Goal: Ask a question: Seek information or help from site administrators or community

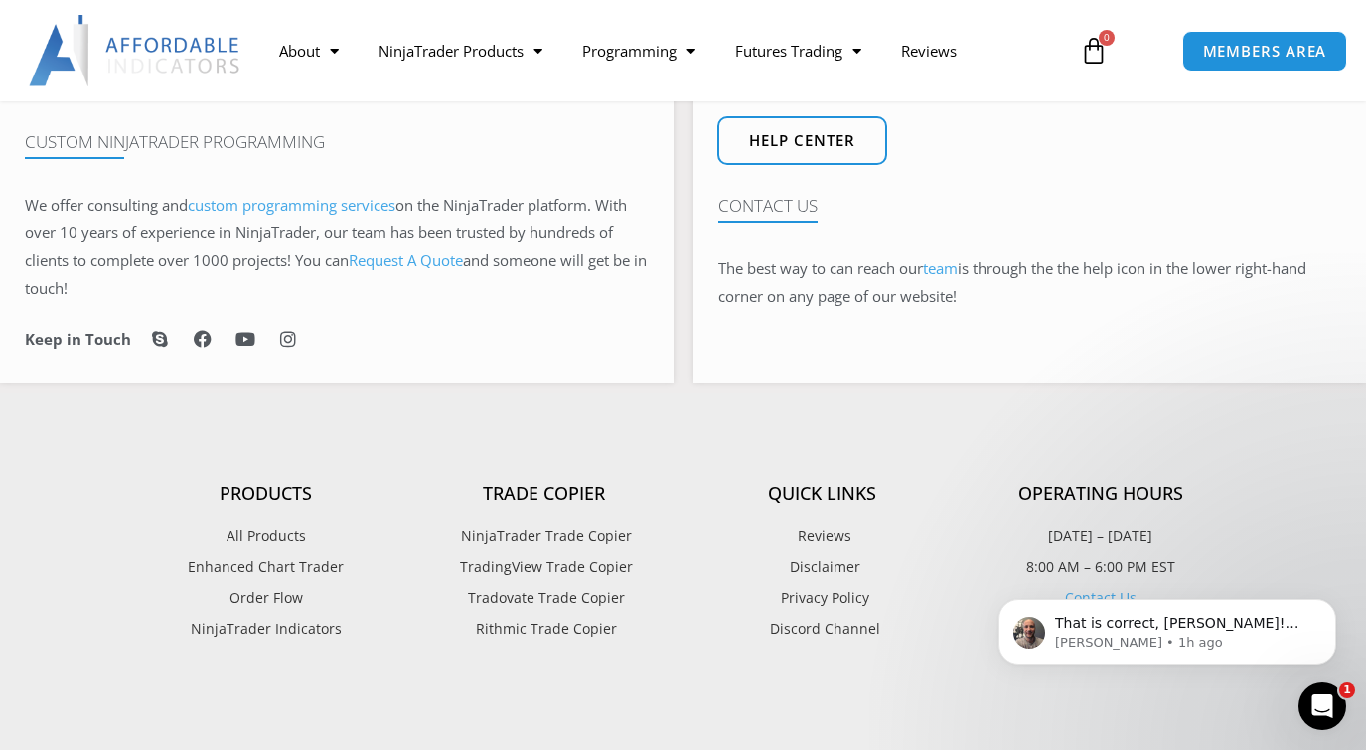
scroll to position [993, 0]
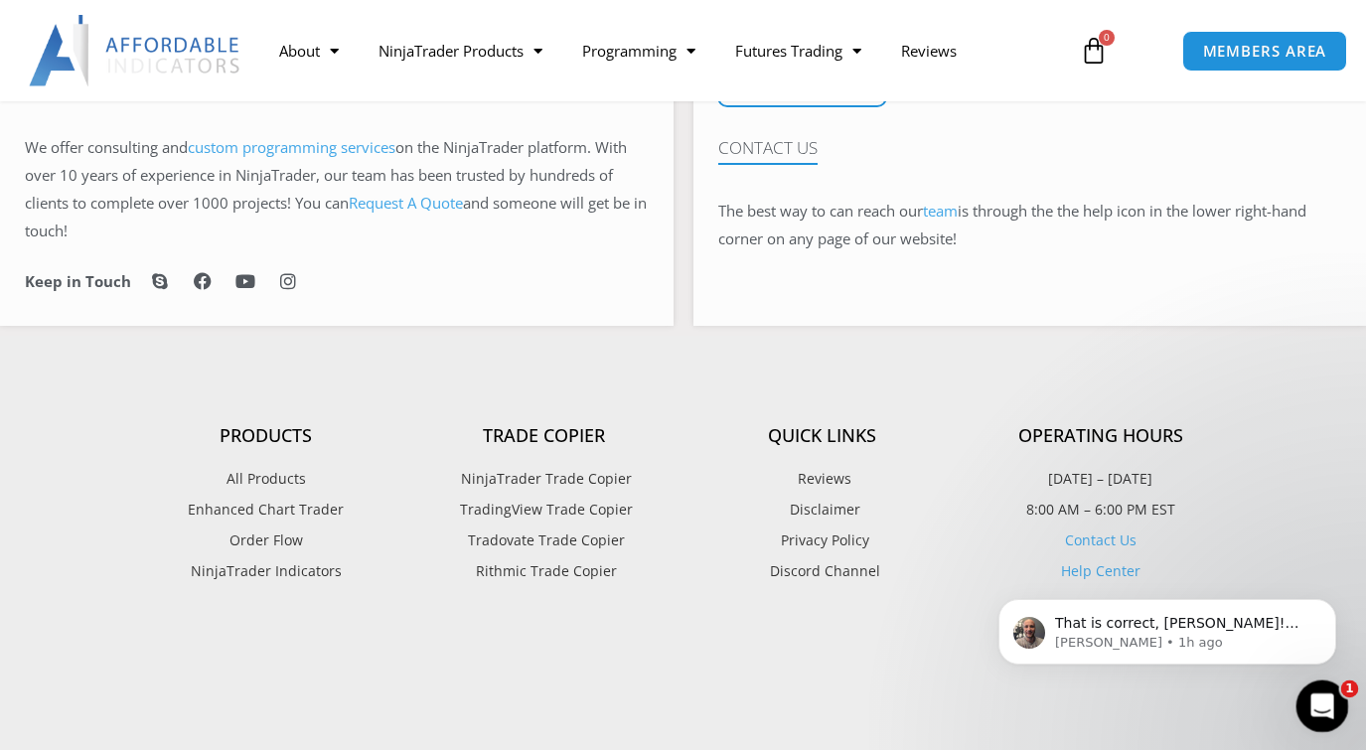
click at [1321, 699] on icon "Open Intercom Messenger" at bounding box center [1319, 703] width 33 height 33
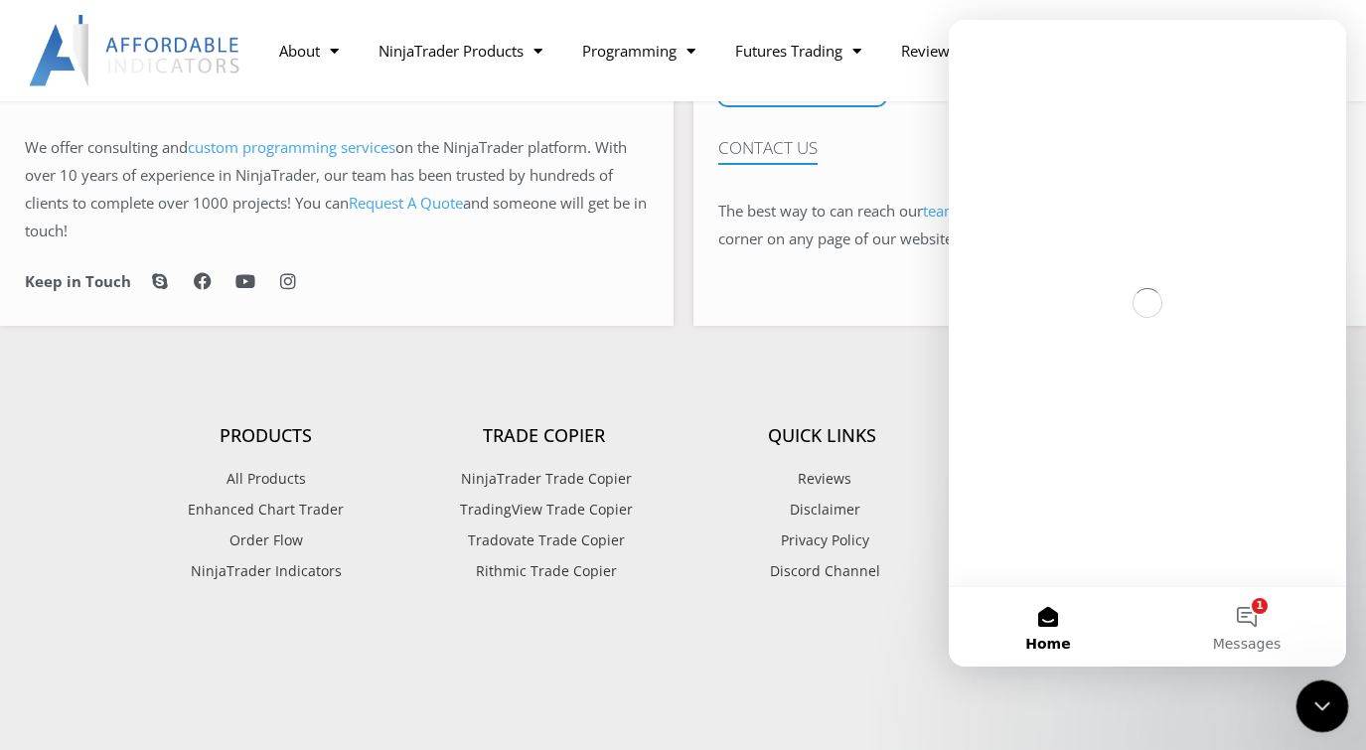
scroll to position [0, 0]
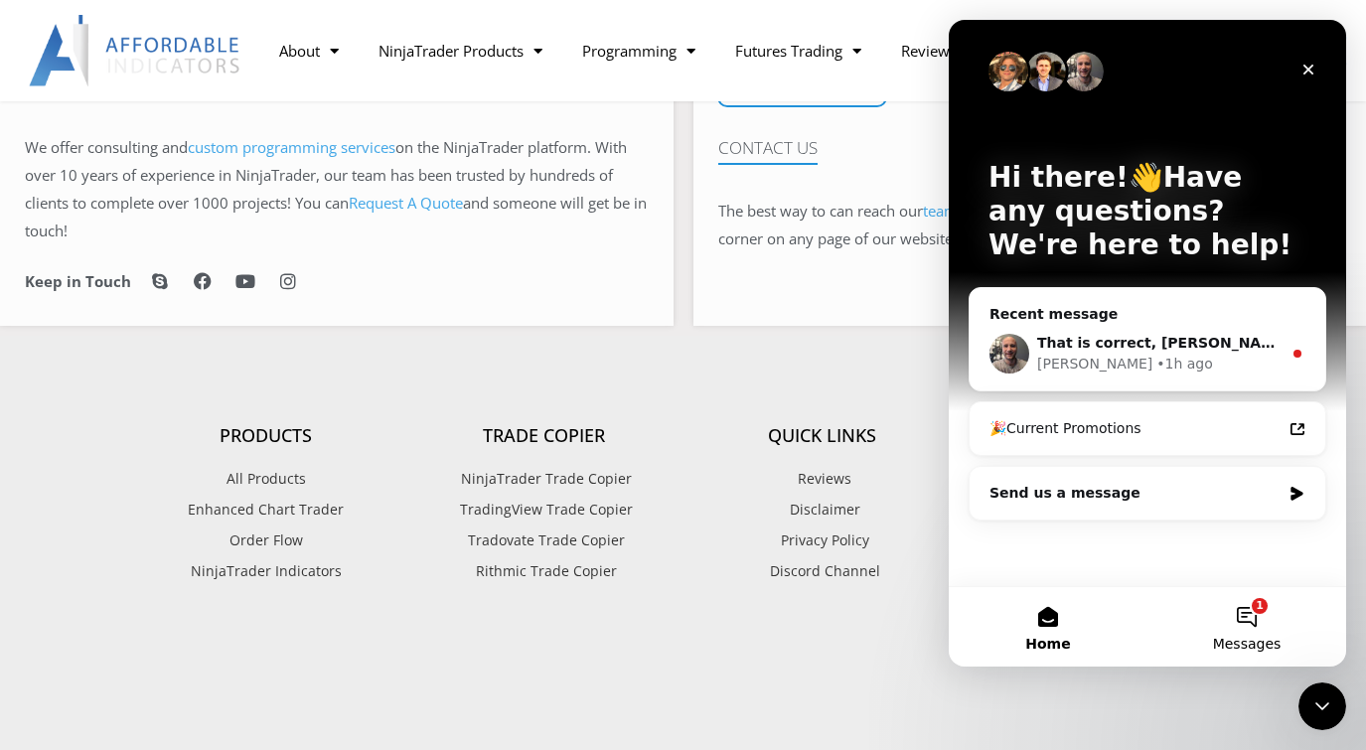
click at [1247, 610] on button "1 Messages" at bounding box center [1246, 626] width 199 height 79
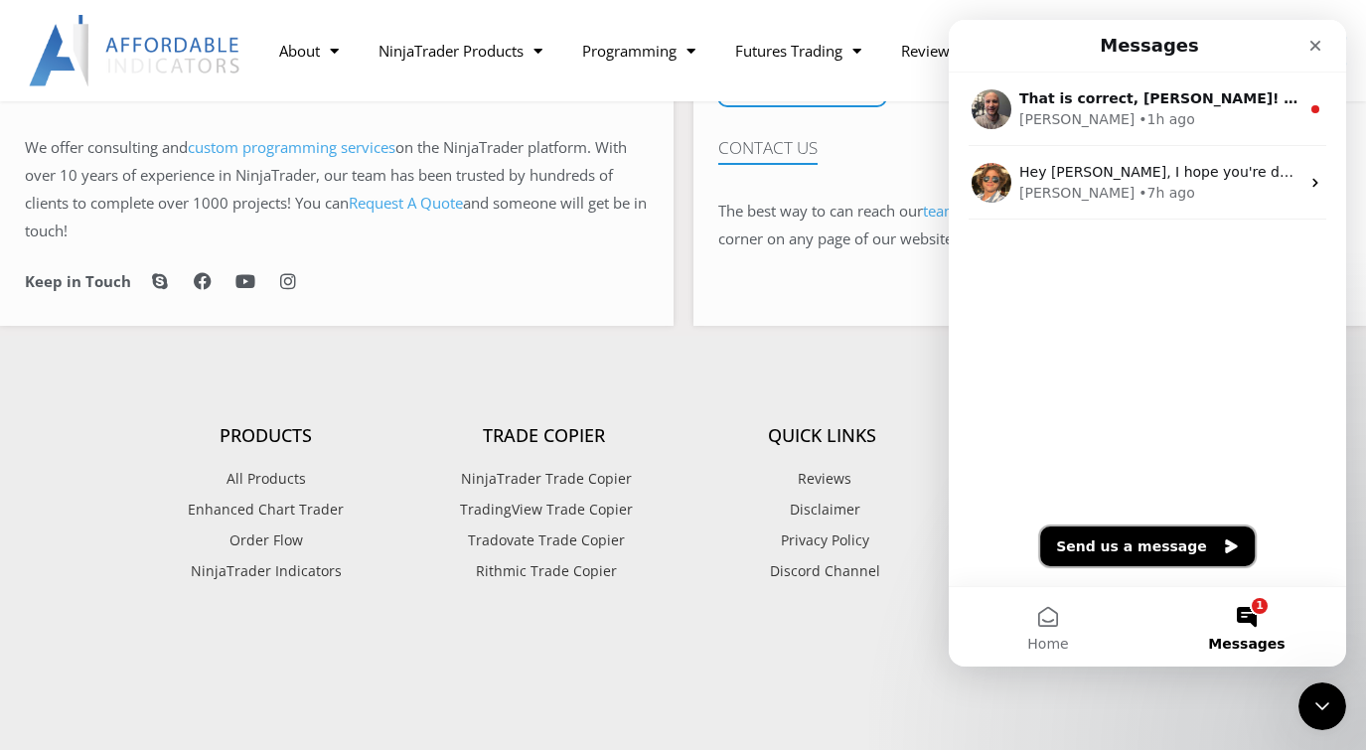
click at [1119, 549] on button "Send us a message" at bounding box center [1147, 546] width 215 height 40
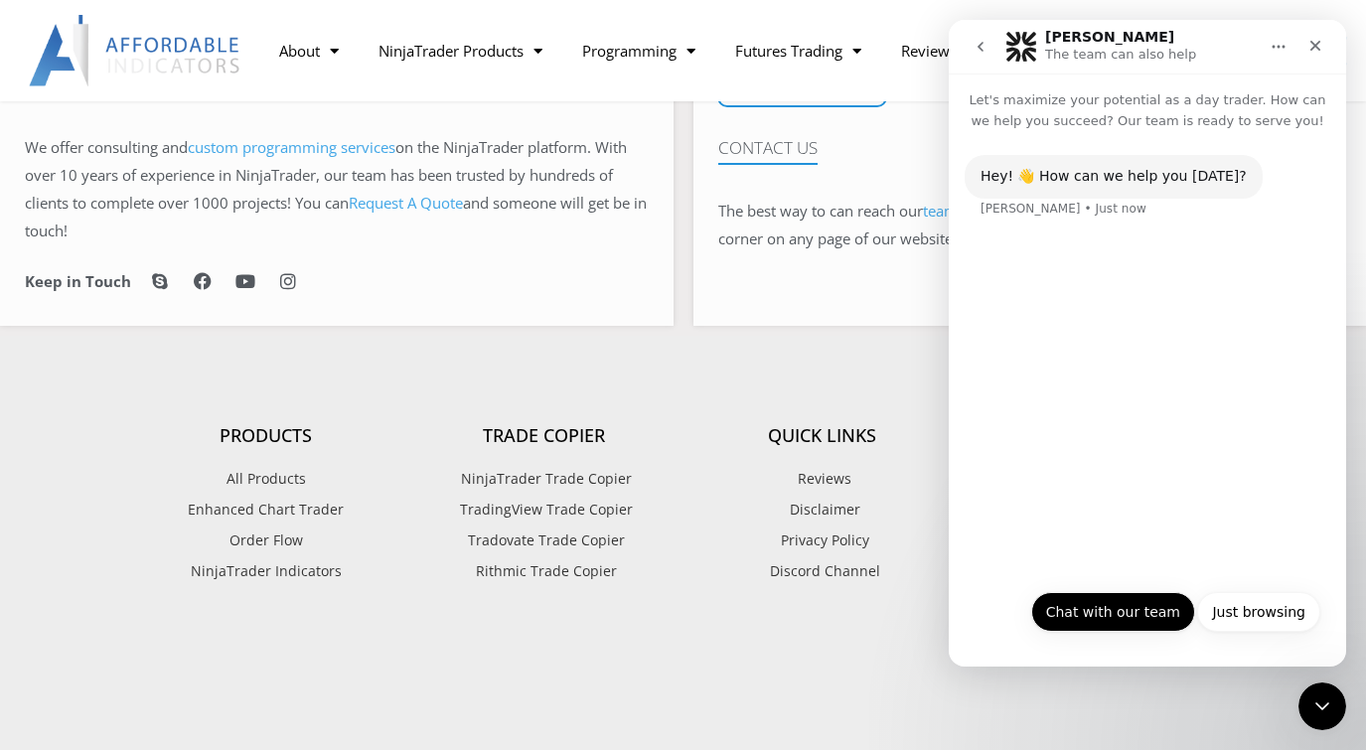
click at [1123, 618] on button "Chat with our team" at bounding box center [1113, 612] width 164 height 40
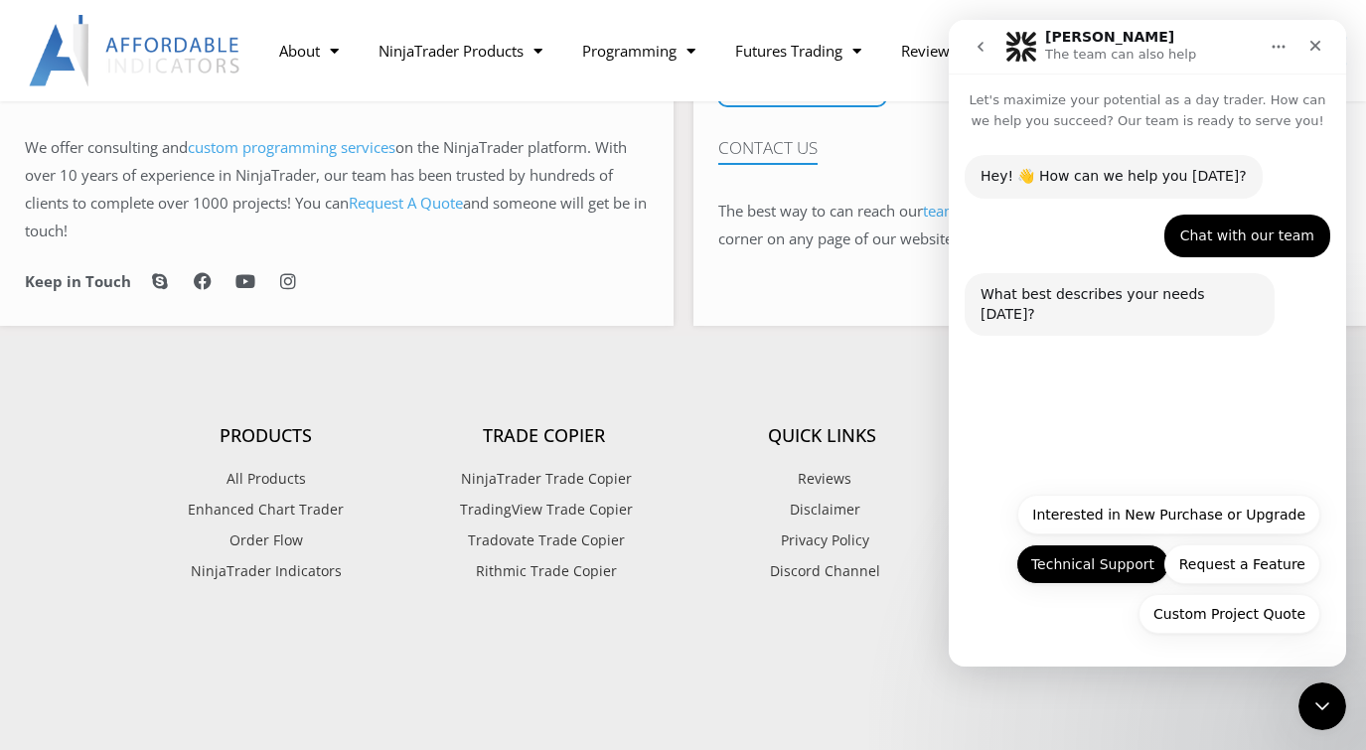
click at [1102, 565] on button "Technical Support" at bounding box center [1092, 564] width 153 height 40
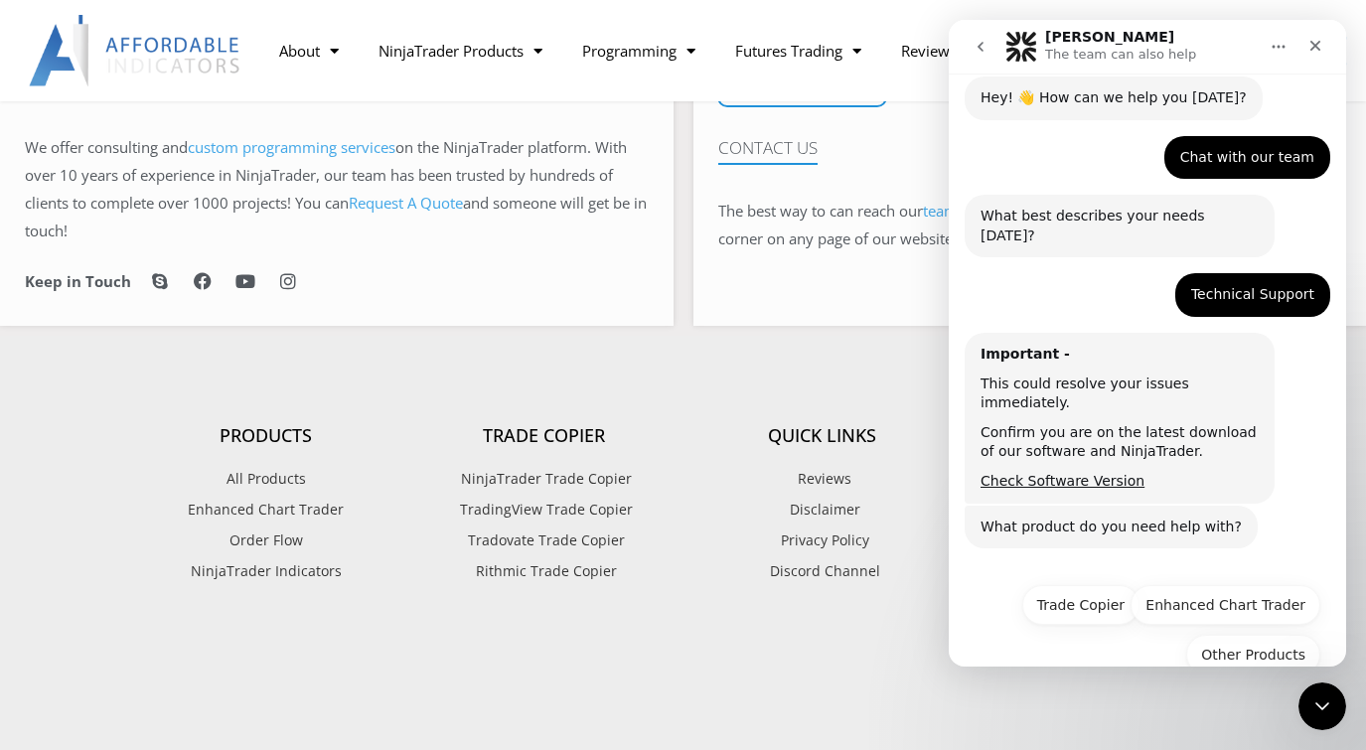
scroll to position [80, 0]
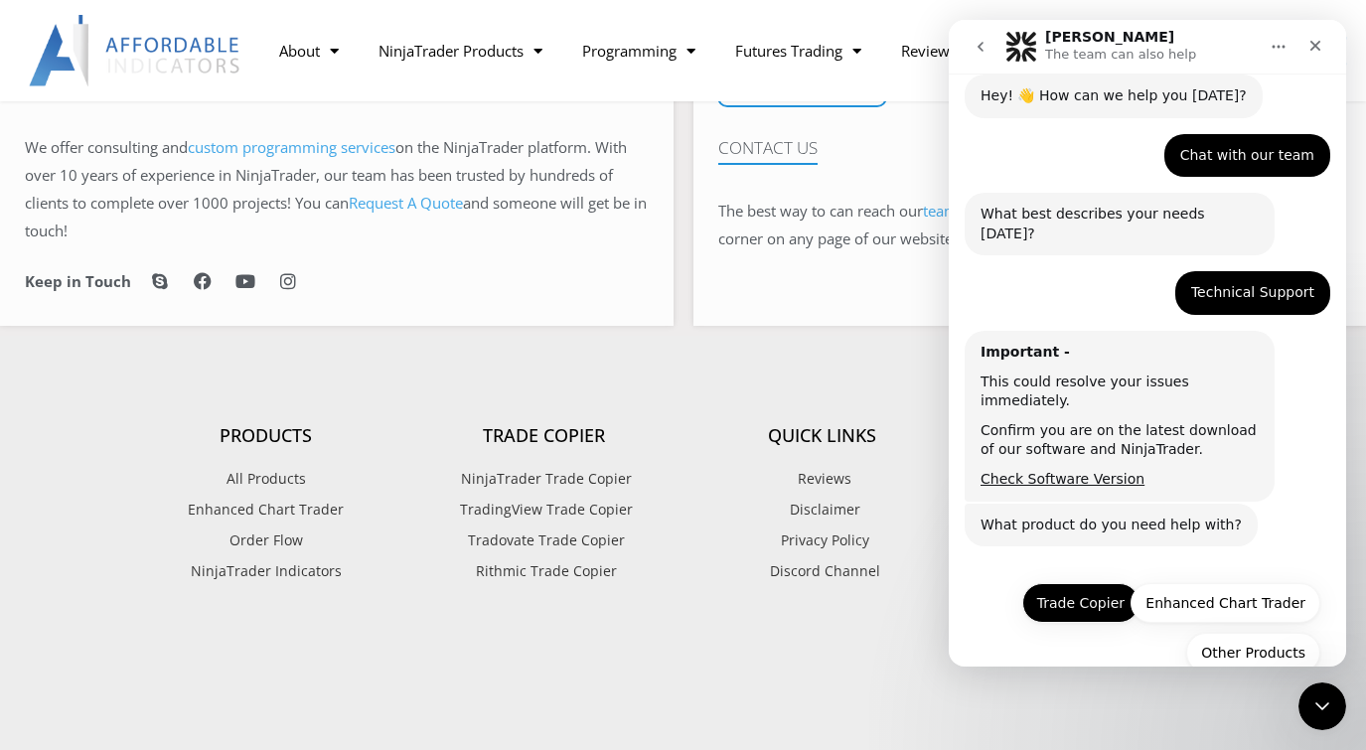
click at [1078, 583] on button "Trade Copier" at bounding box center [1080, 603] width 117 height 40
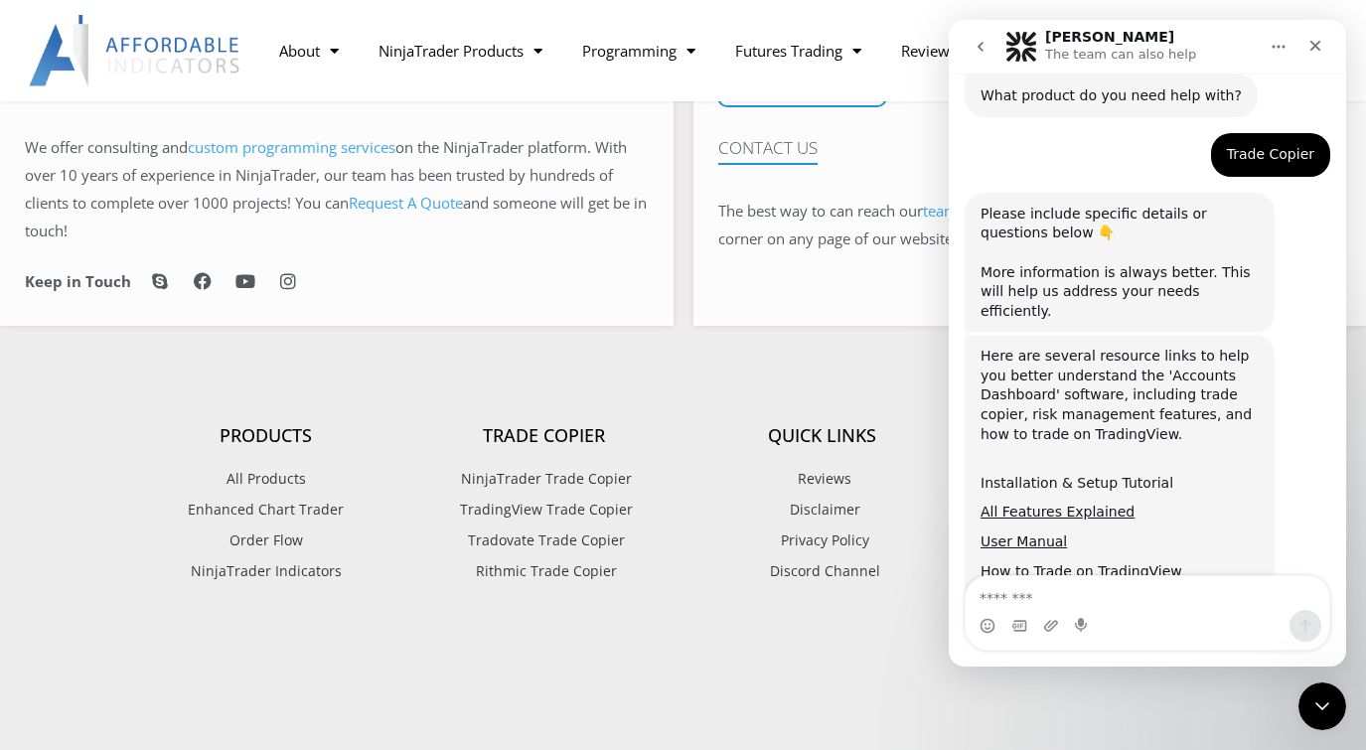
scroll to position [555, 0]
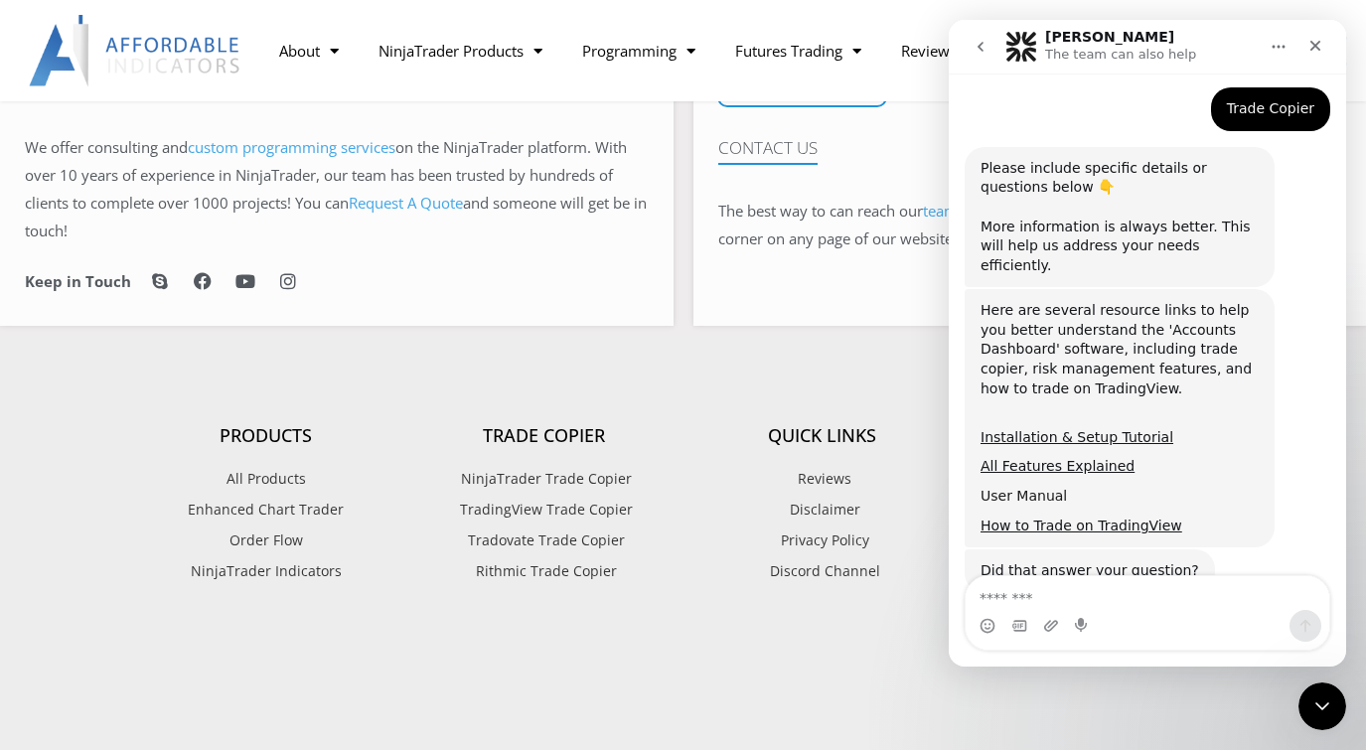
click at [1026, 488] on link "User Manual" at bounding box center [1023, 496] width 86 height 16
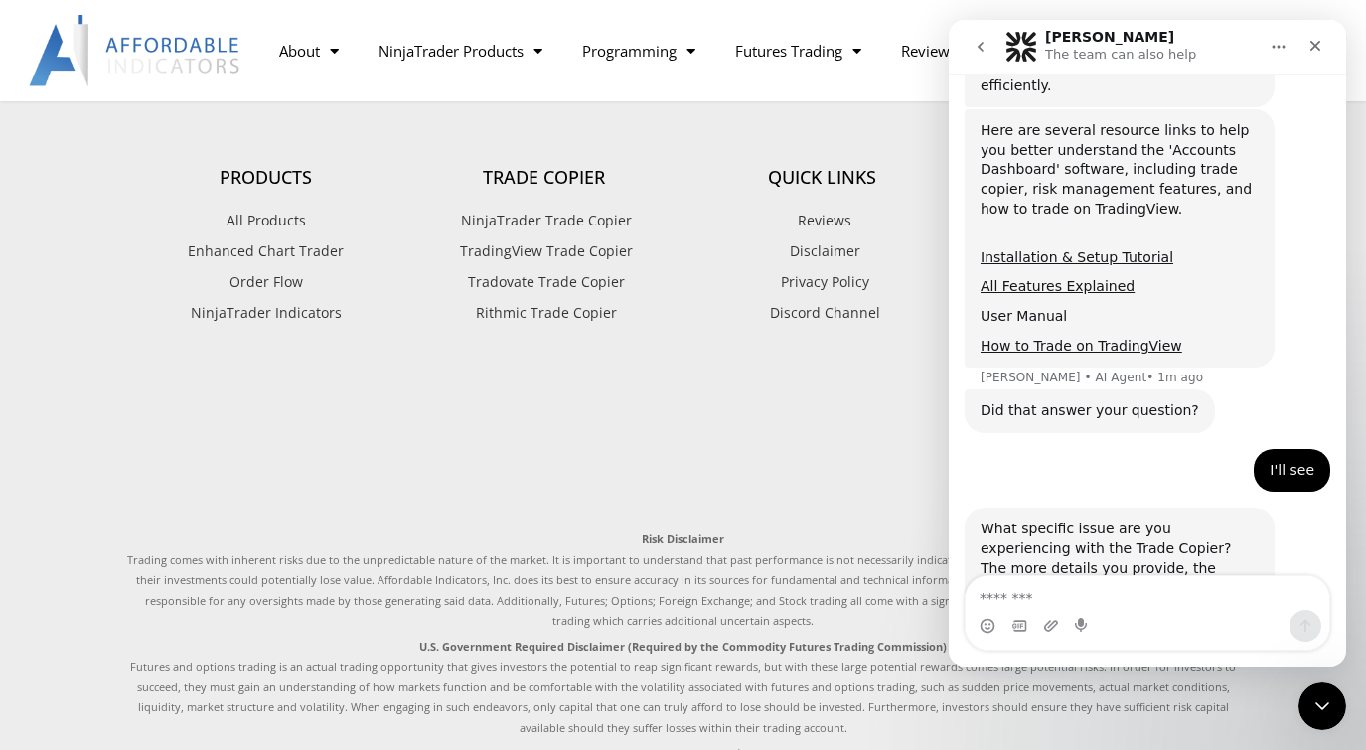
scroll to position [894, 0]
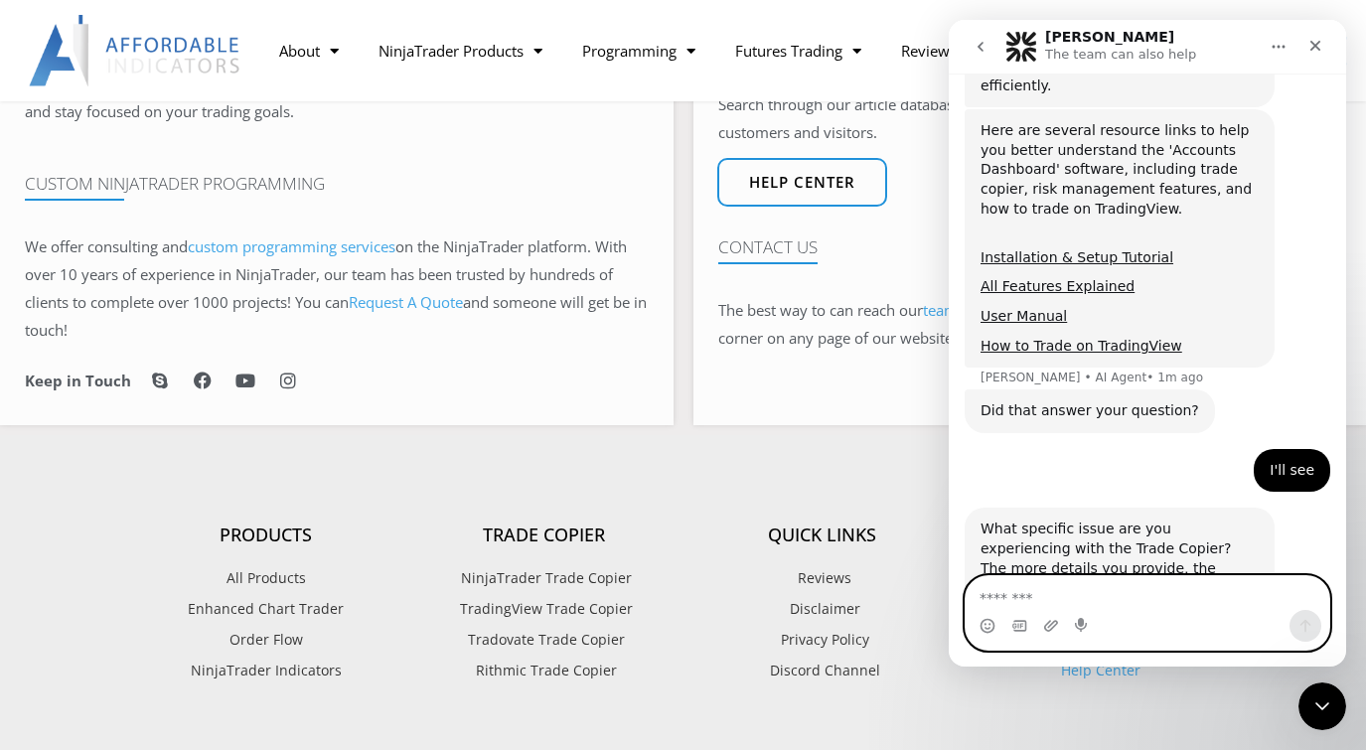
click at [1050, 596] on textarea "Message…" at bounding box center [1147, 593] width 364 height 34
type textarea "**********"
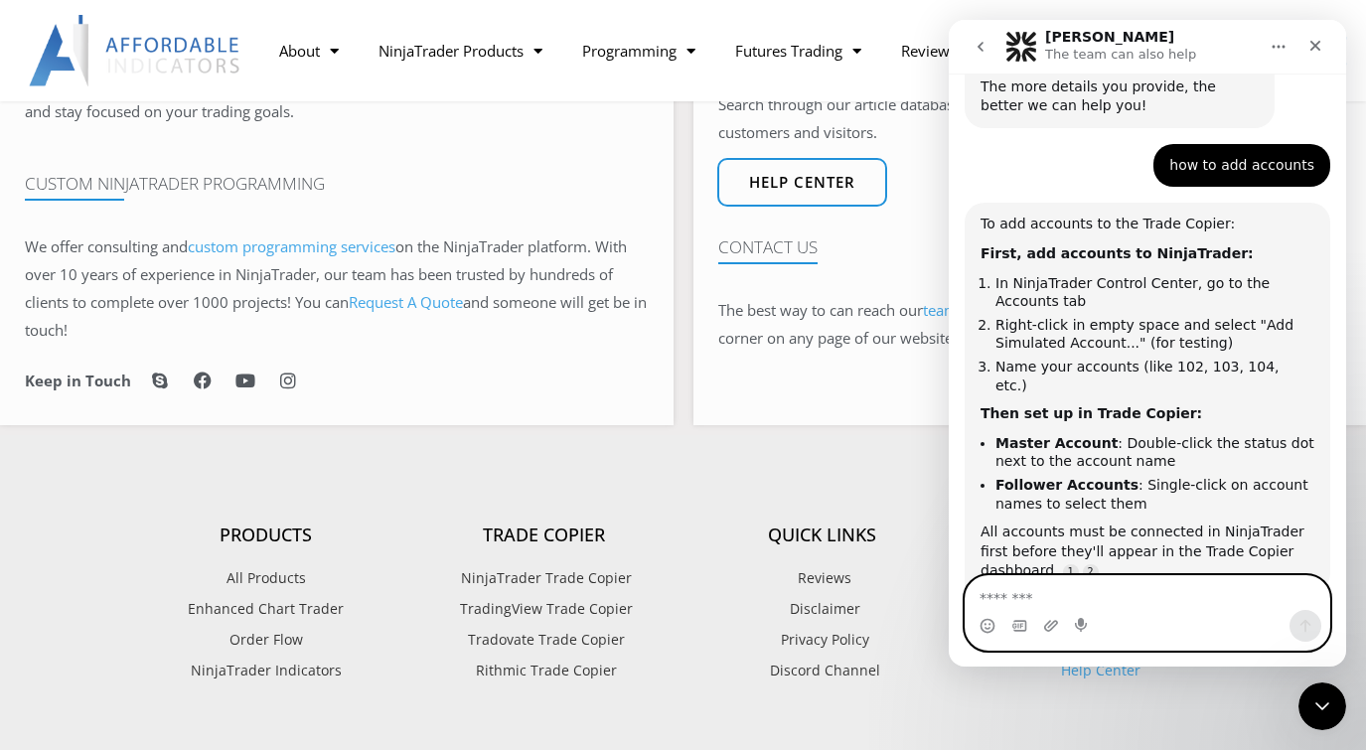
scroll to position [1217, 0]
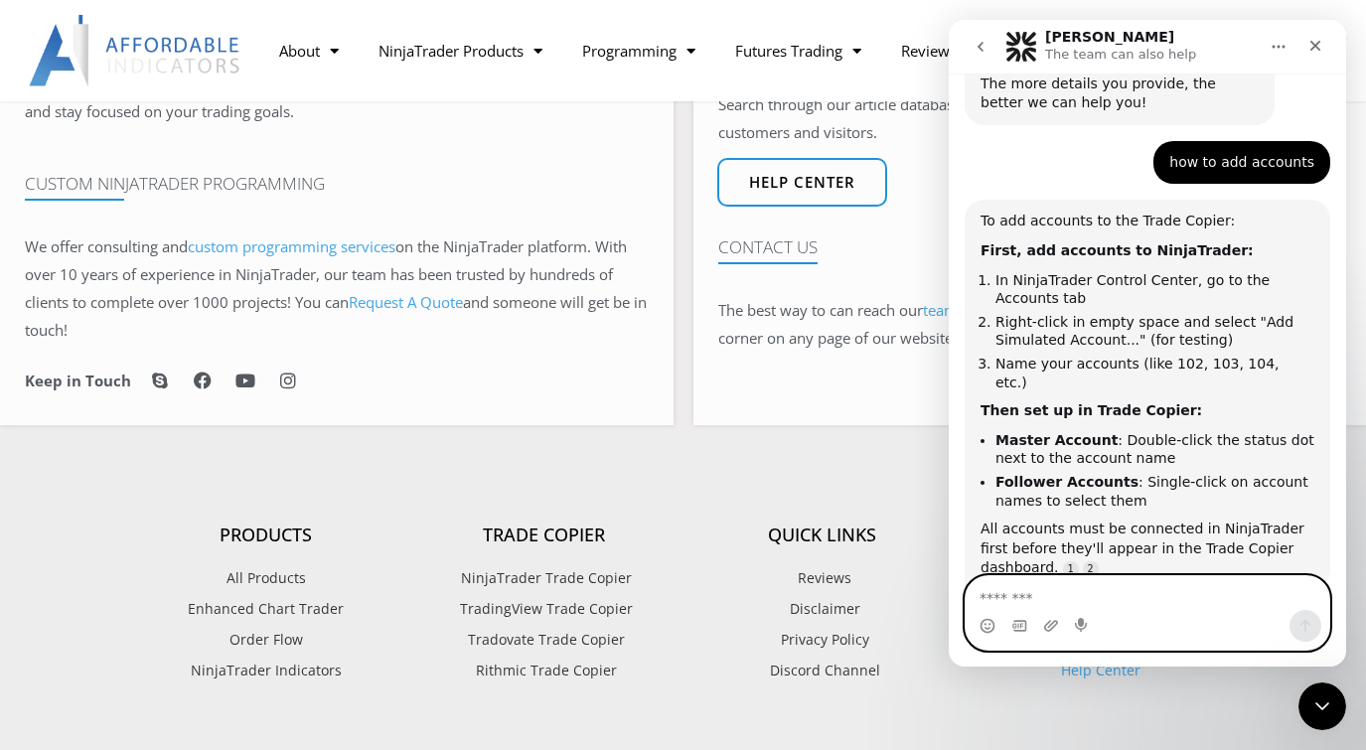
click at [1035, 591] on textarea "Message…" at bounding box center [1147, 593] width 364 height 34
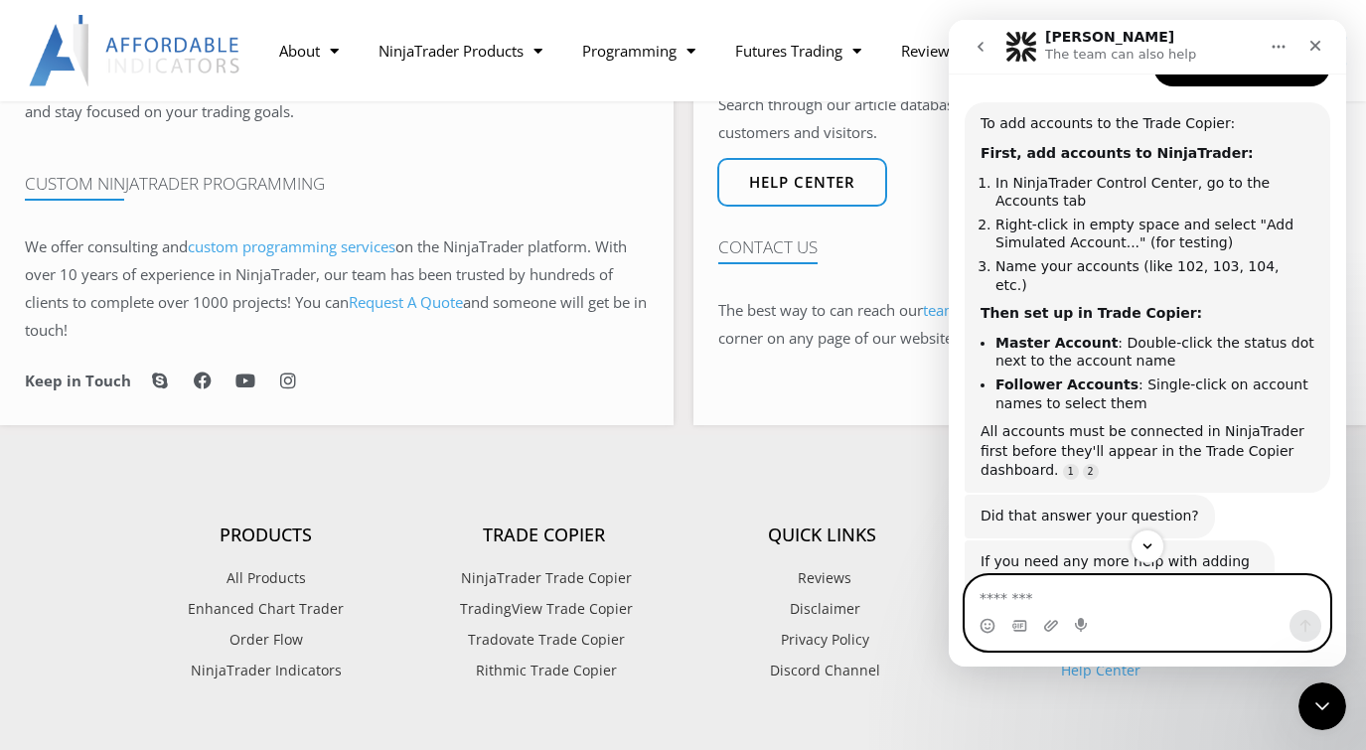
scroll to position [1340, 0]
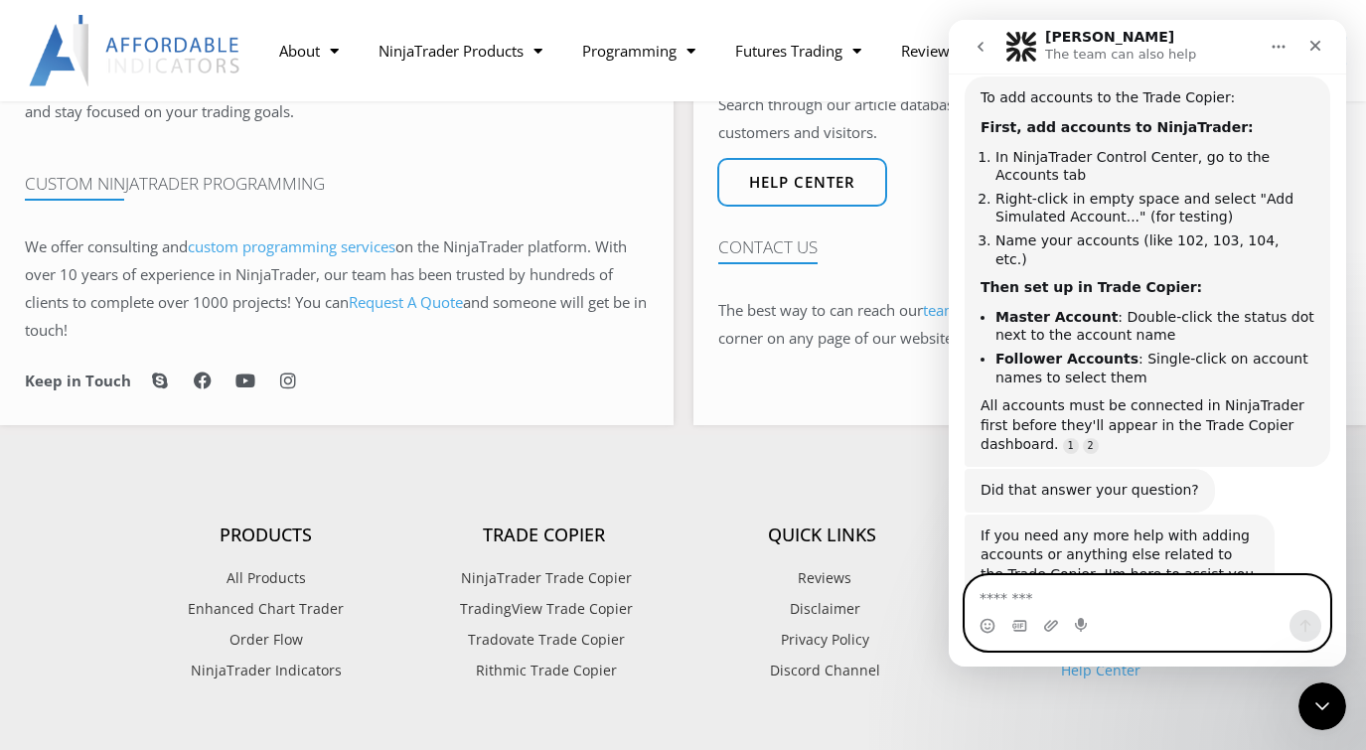
click at [1020, 602] on textarea "Message…" at bounding box center [1147, 593] width 364 height 34
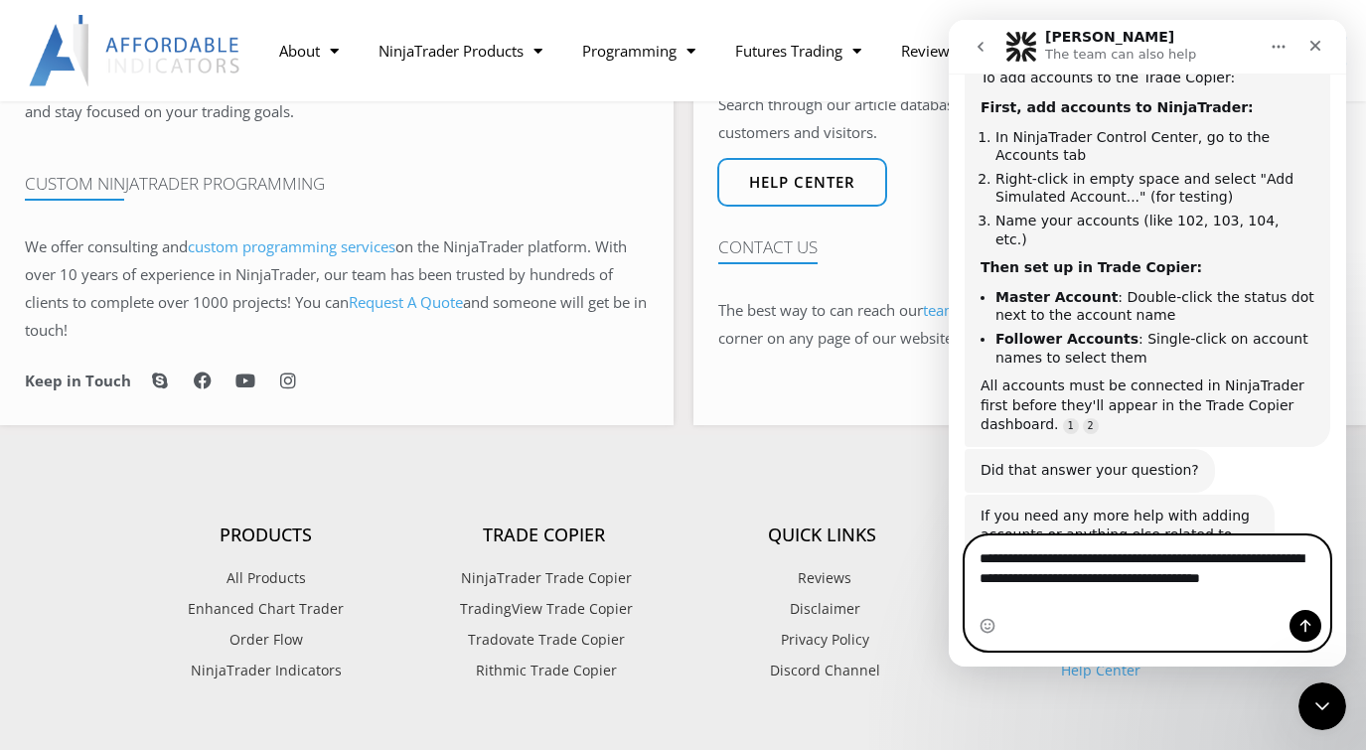
scroll to position [1380, 0]
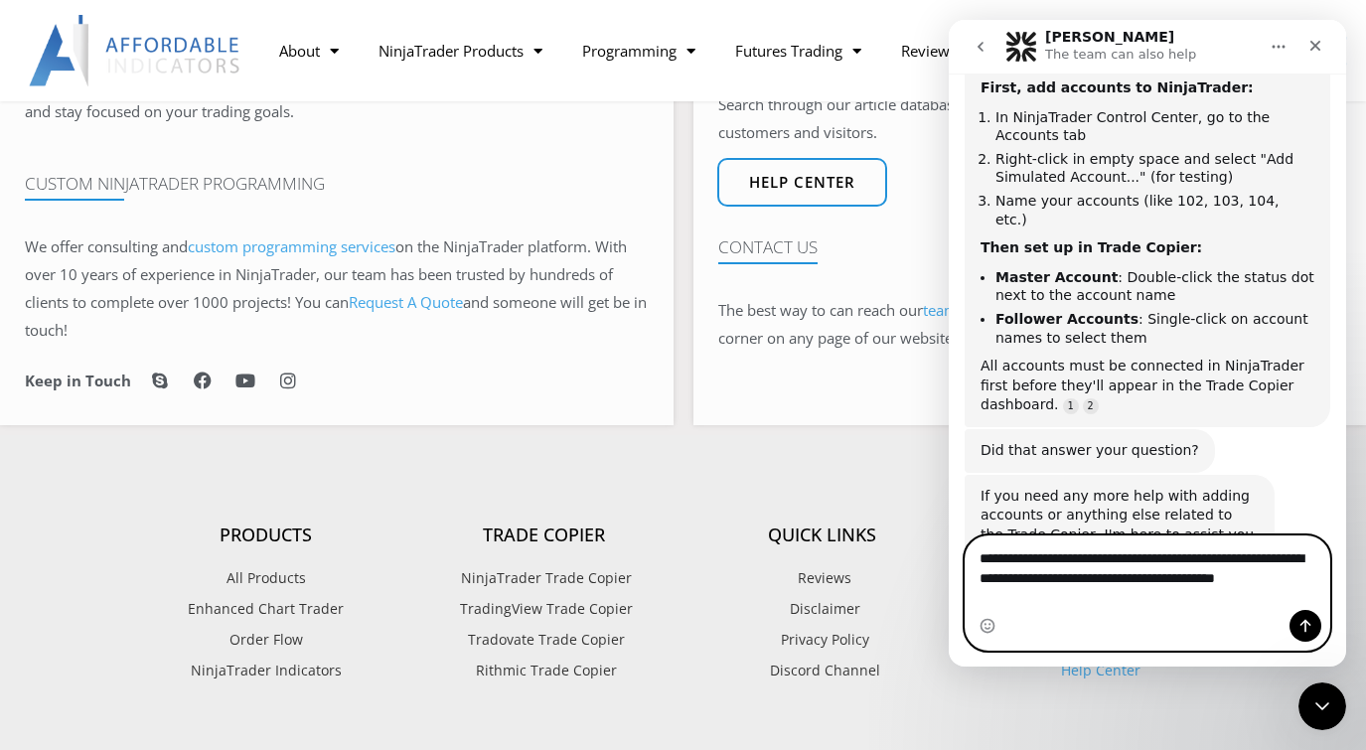
type textarea "**********"
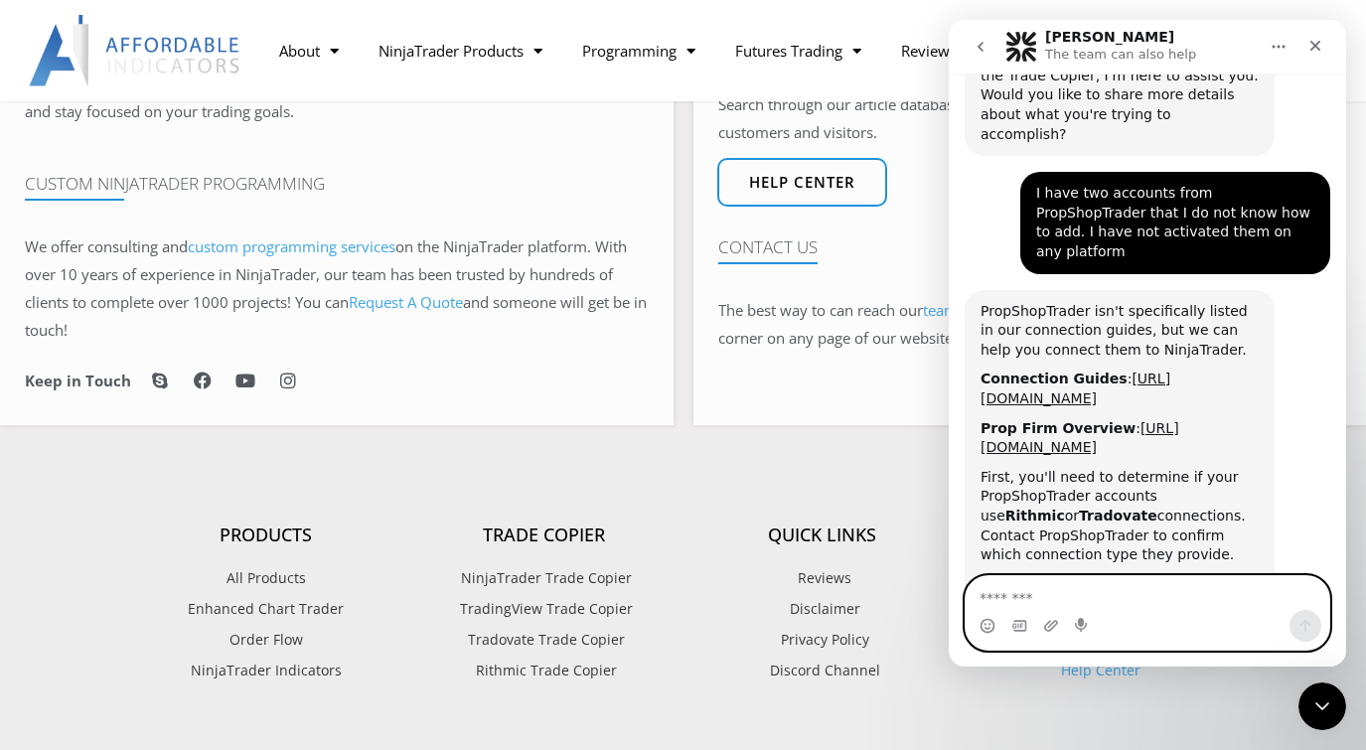
scroll to position [1897, 0]
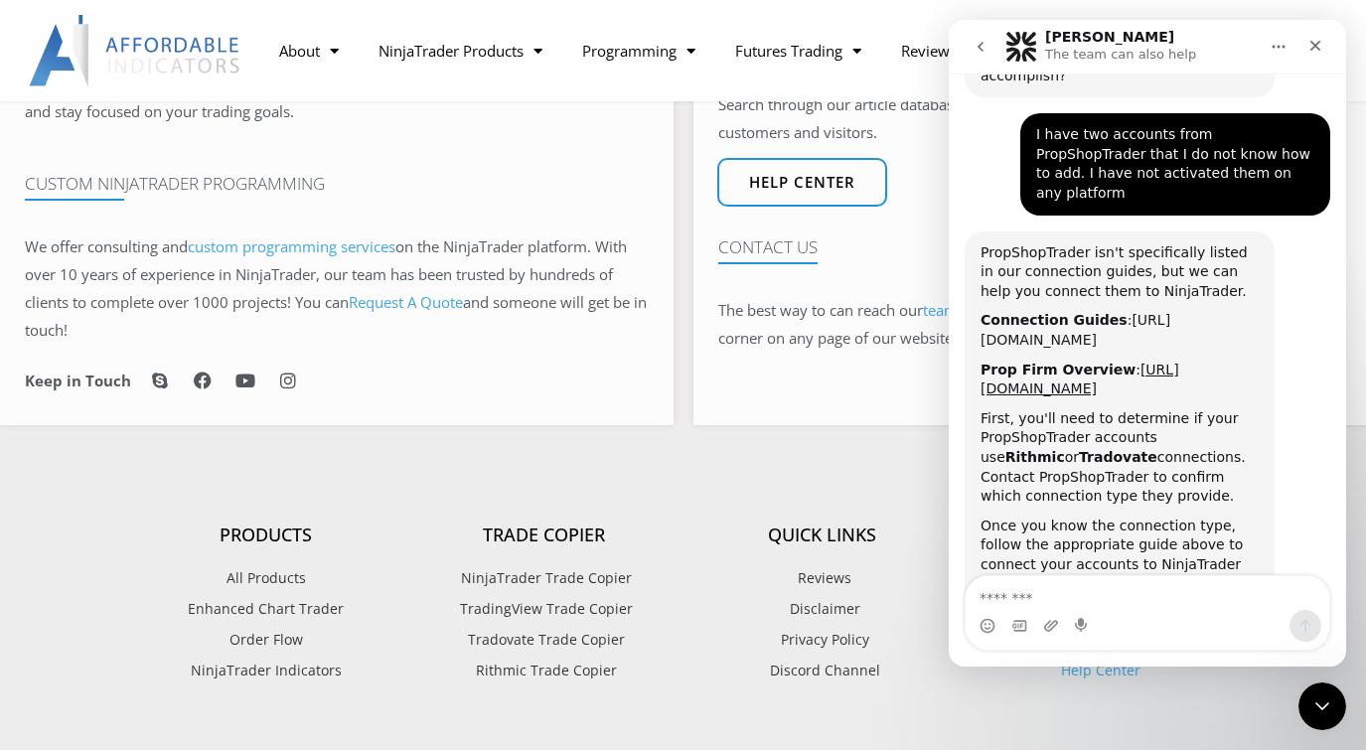
click at [1068, 312] on link "[URL][DOMAIN_NAME]" at bounding box center [1075, 330] width 190 height 36
click at [1062, 362] on link "[URL][DOMAIN_NAME]" at bounding box center [1079, 380] width 199 height 36
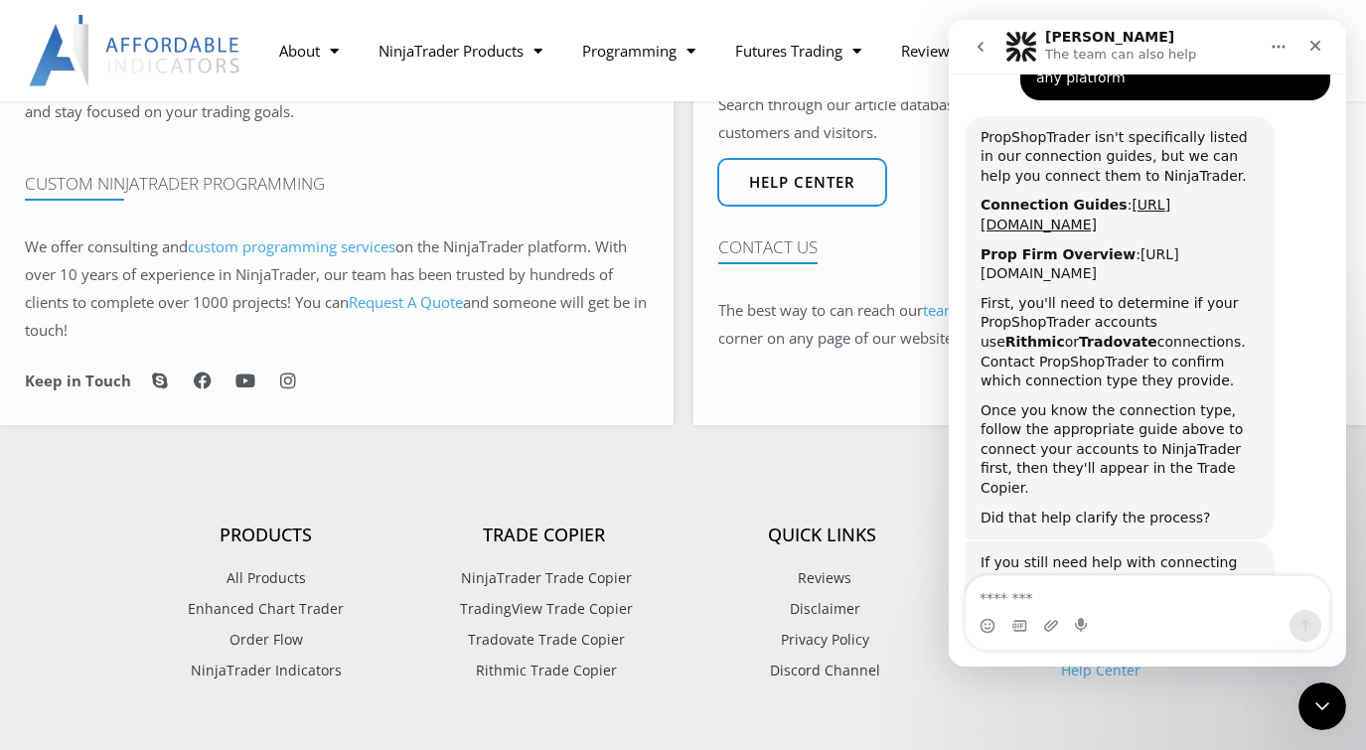
scroll to position [2020, 0]
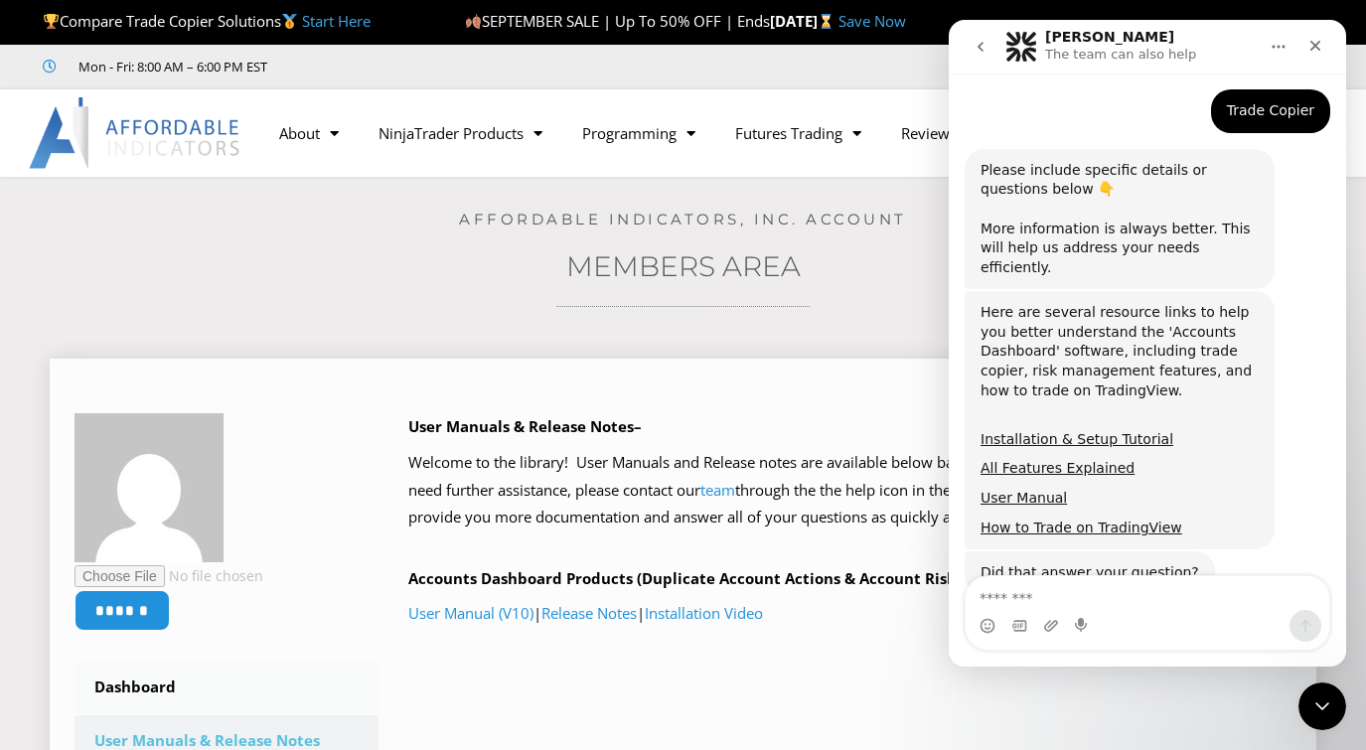
scroll to position [555, 0]
click at [1063, 600] on textarea "Message…" at bounding box center [1147, 593] width 364 height 34
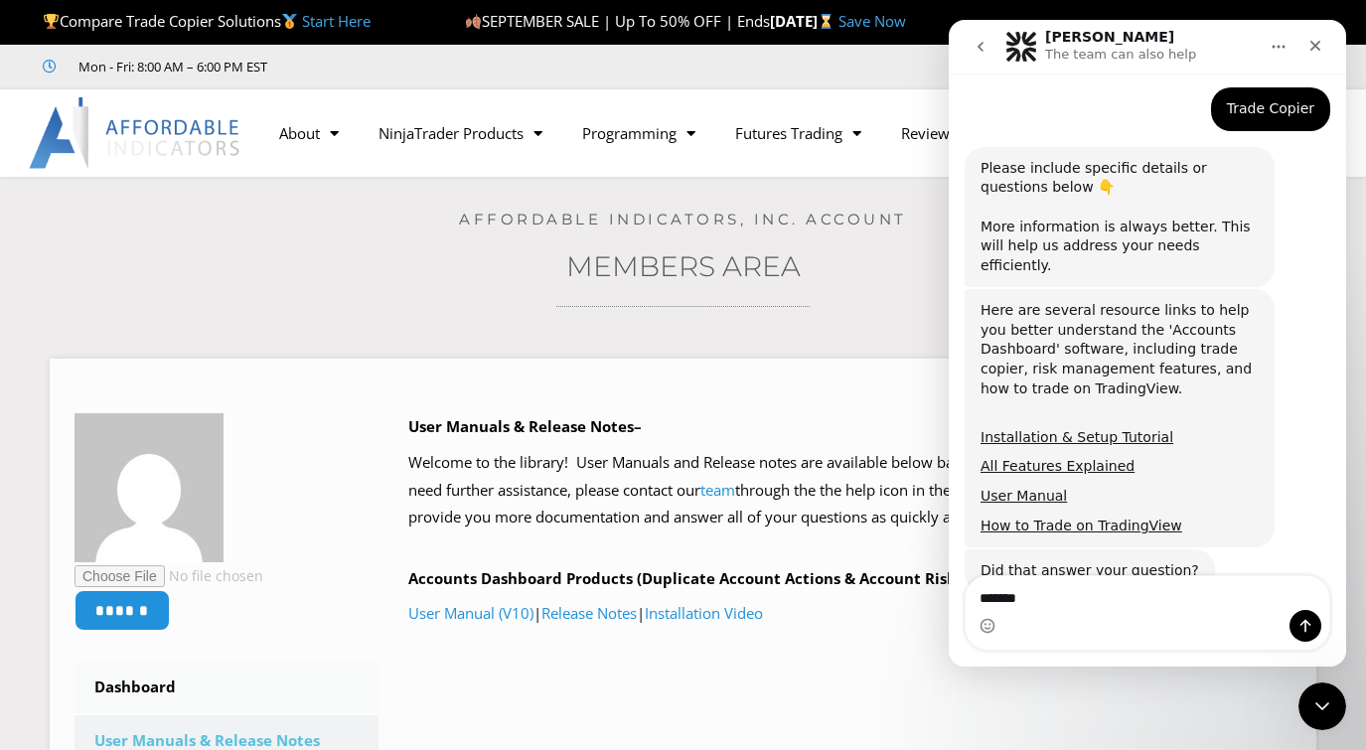
type textarea "********"
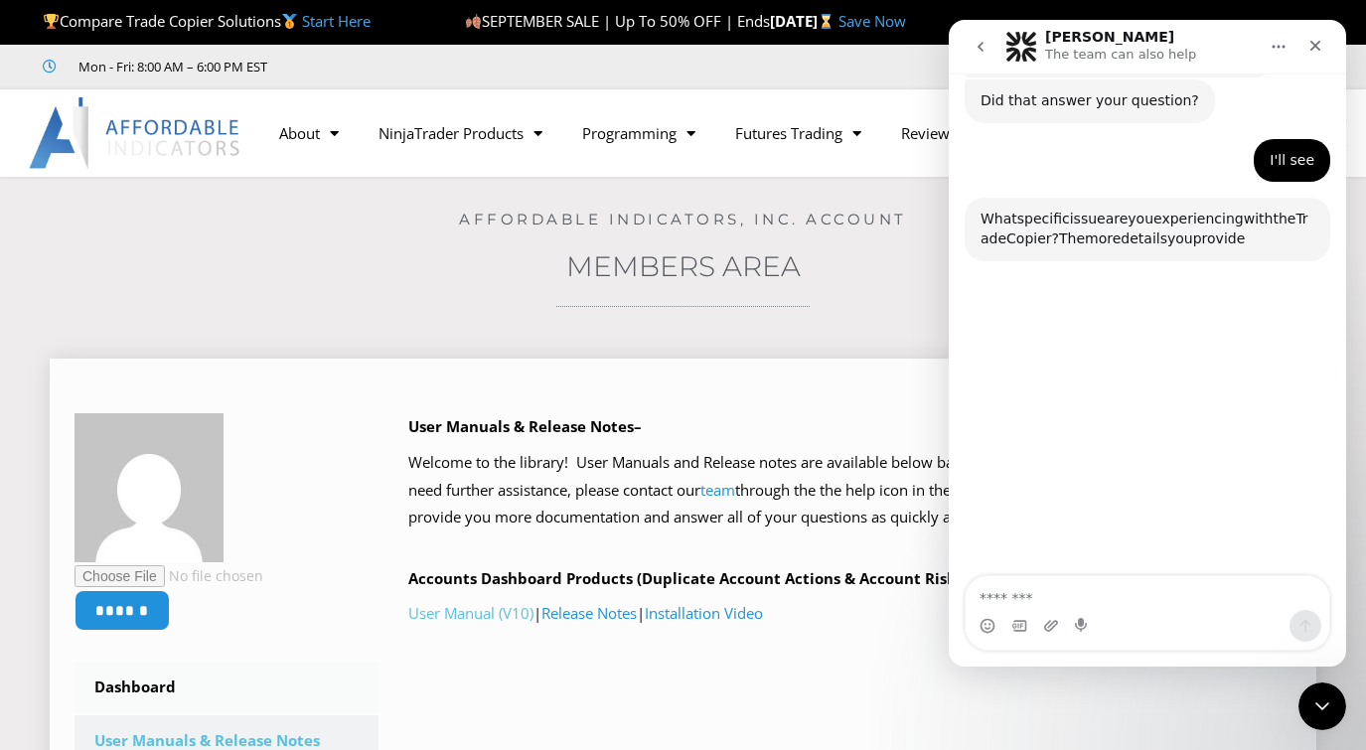
scroll to position [1037, 0]
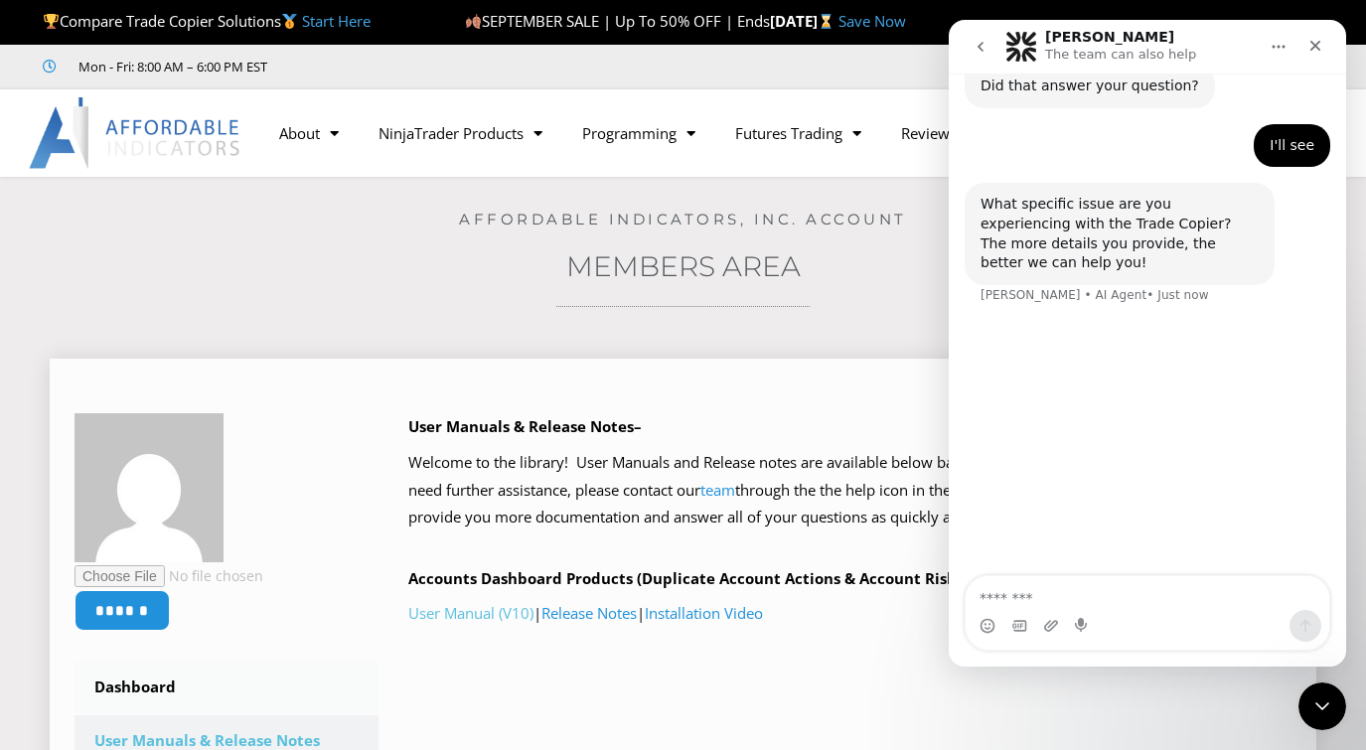
click at [446, 610] on link "User Manual (V10)" at bounding box center [470, 613] width 125 height 20
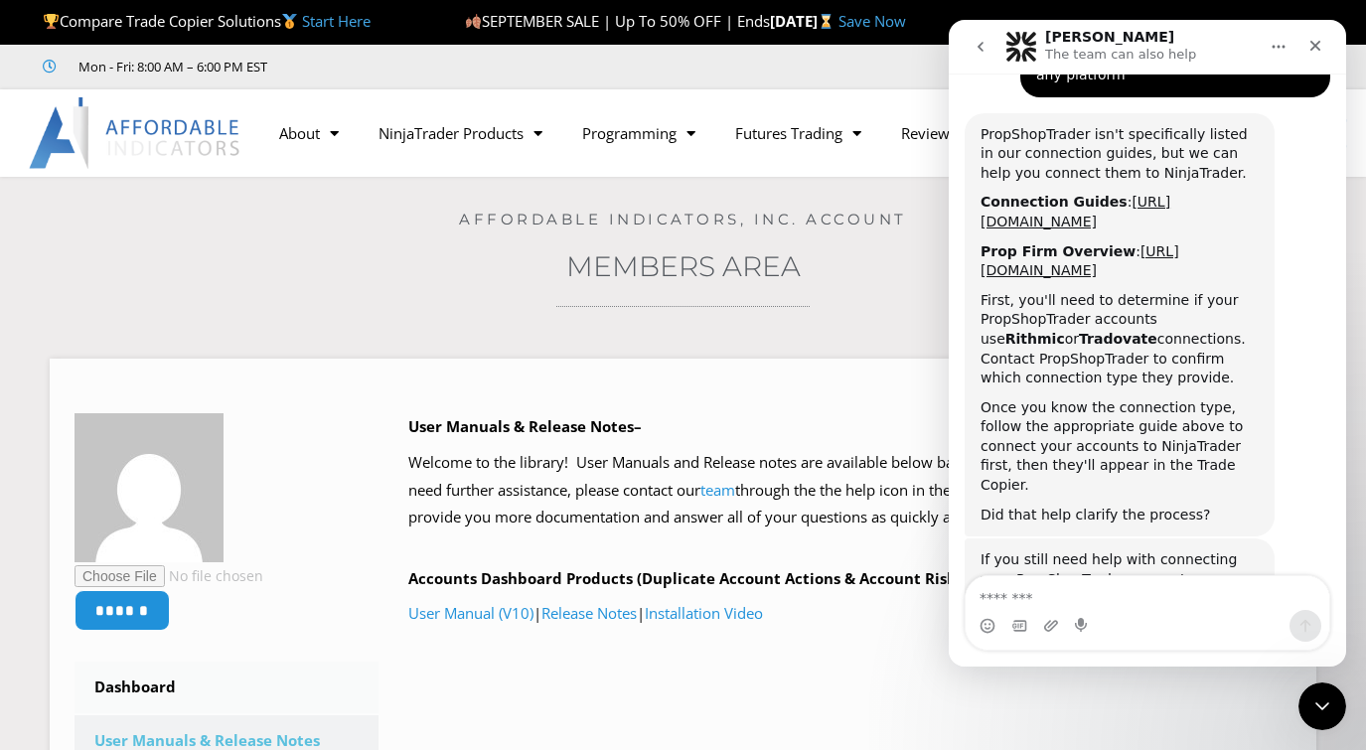
scroll to position [2000, 0]
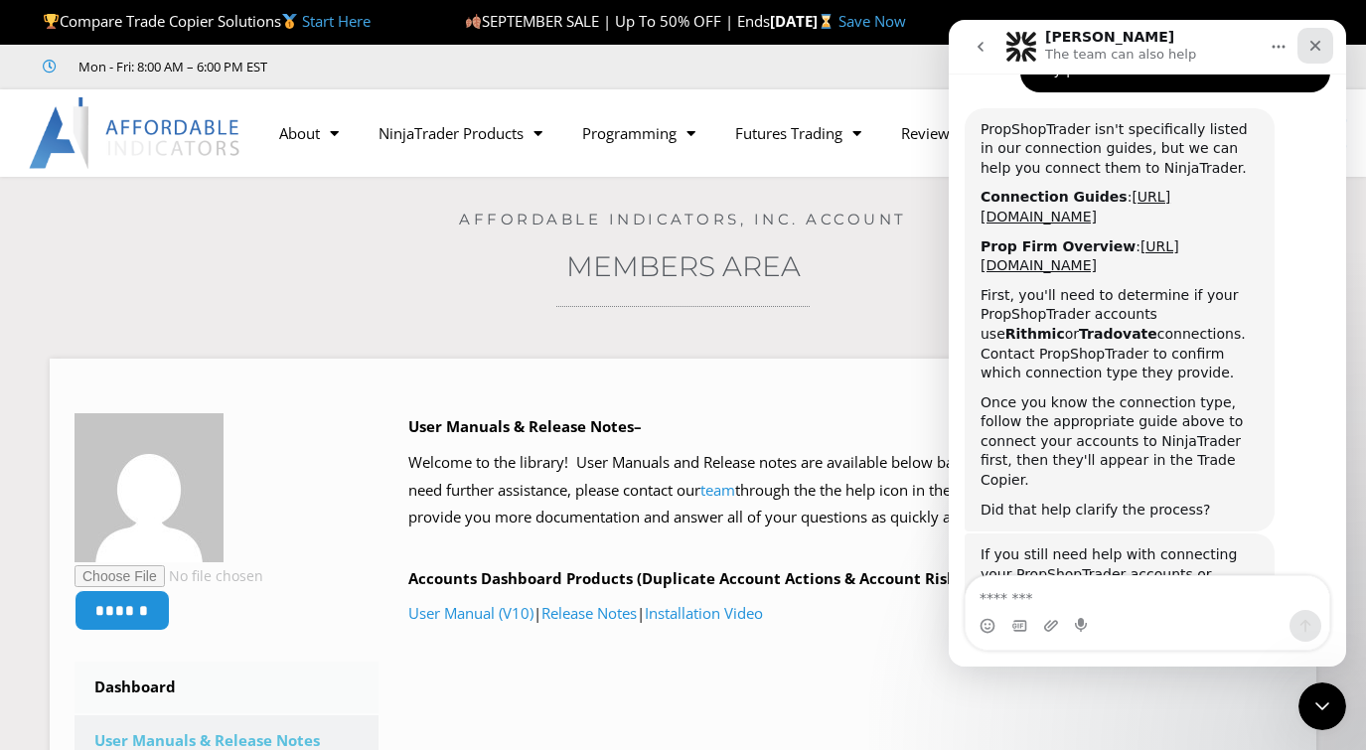
click at [1319, 40] on icon "Close" at bounding box center [1315, 46] width 16 height 16
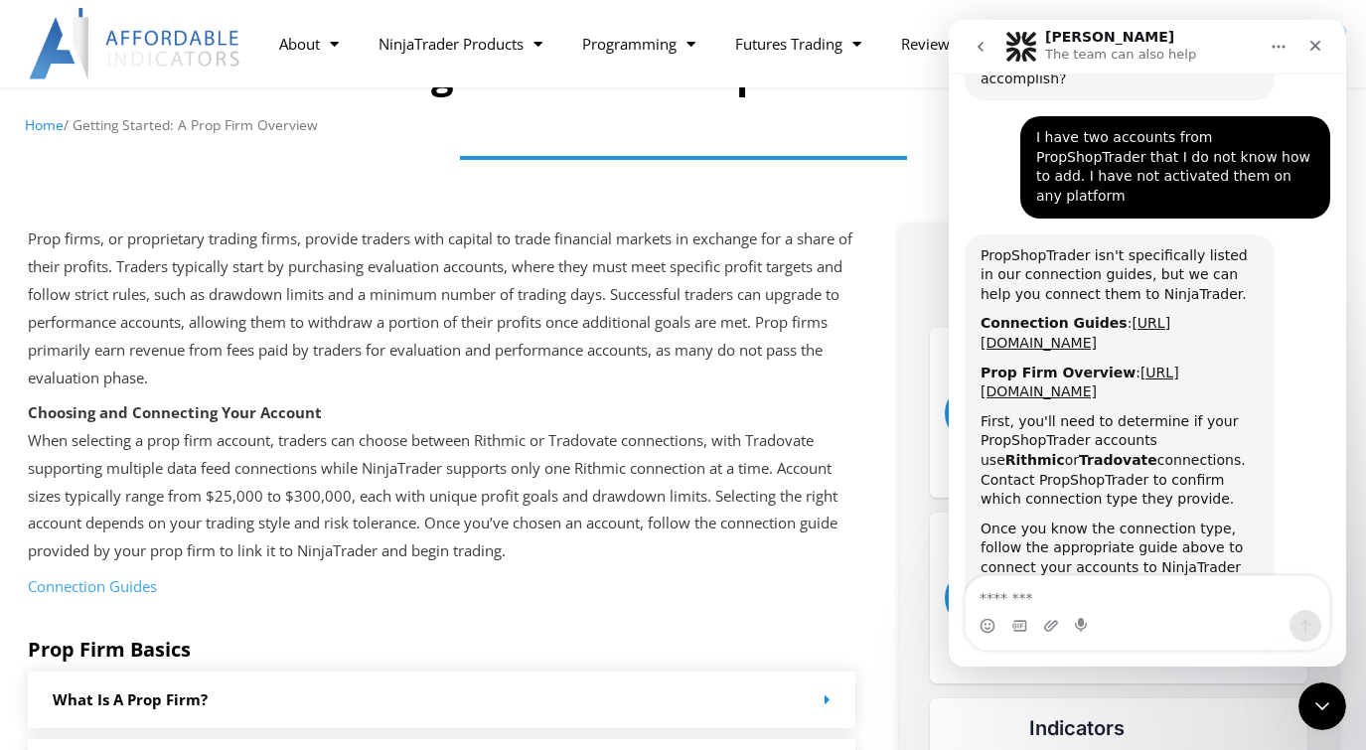
scroll to position [199, 0]
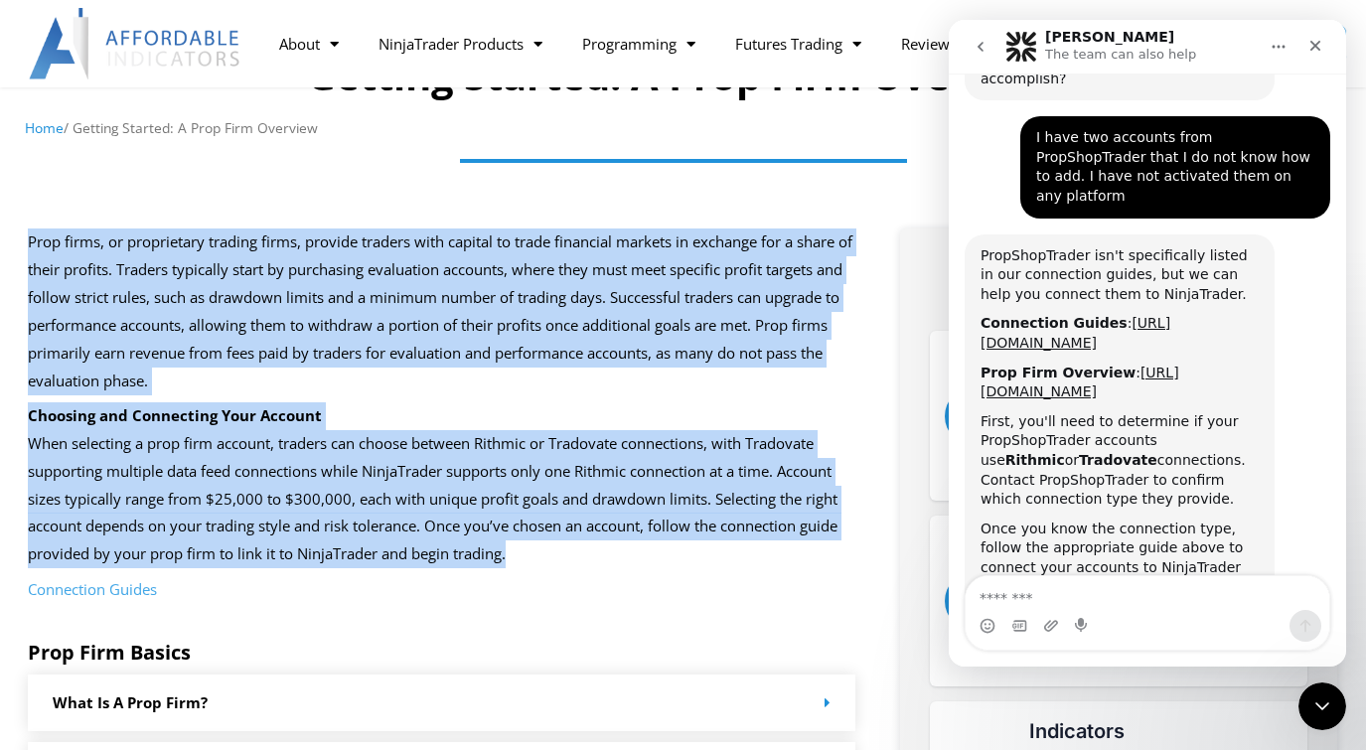
drag, startPoint x: 23, startPoint y: 238, endPoint x: 552, endPoint y: 547, distance: 612.9
click at [511, 385] on p "Prop firms, or proprietary trading firms, provide traders with capital to trade…" at bounding box center [442, 311] width 828 height 166
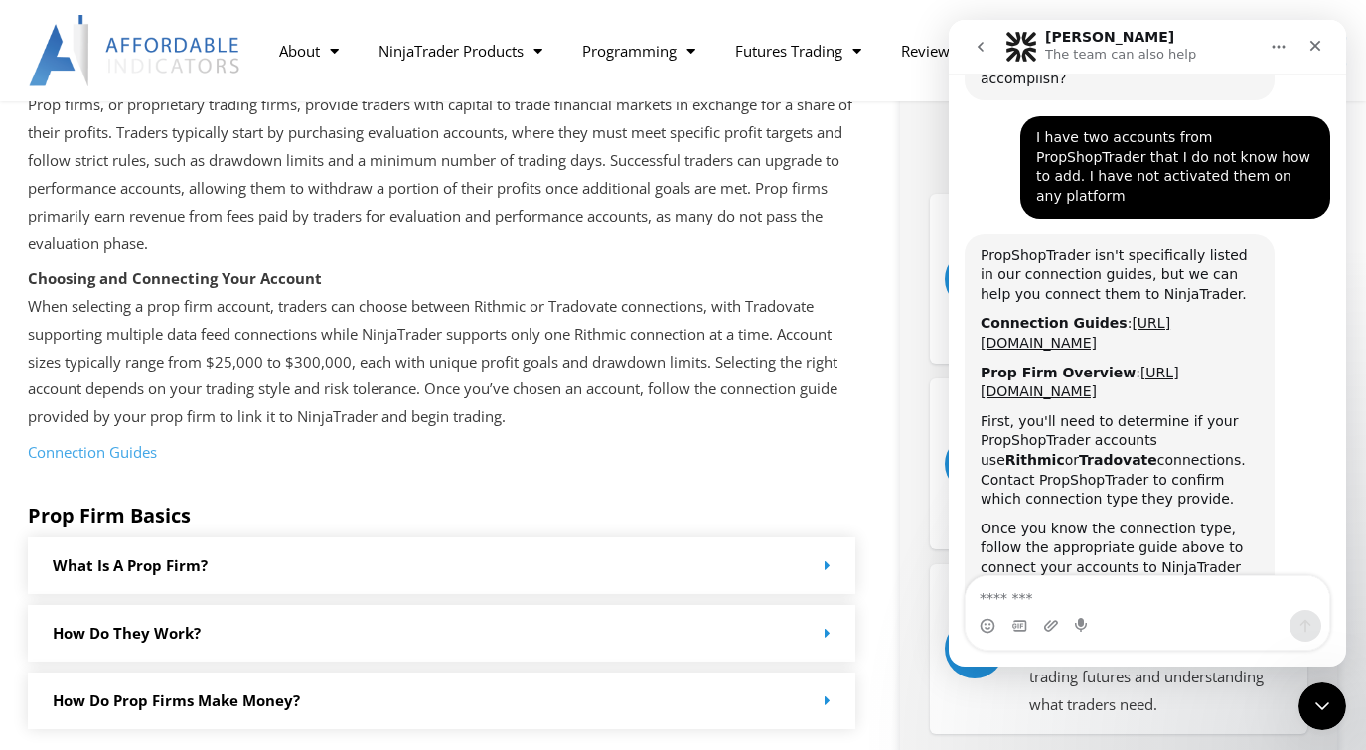
scroll to position [298, 0]
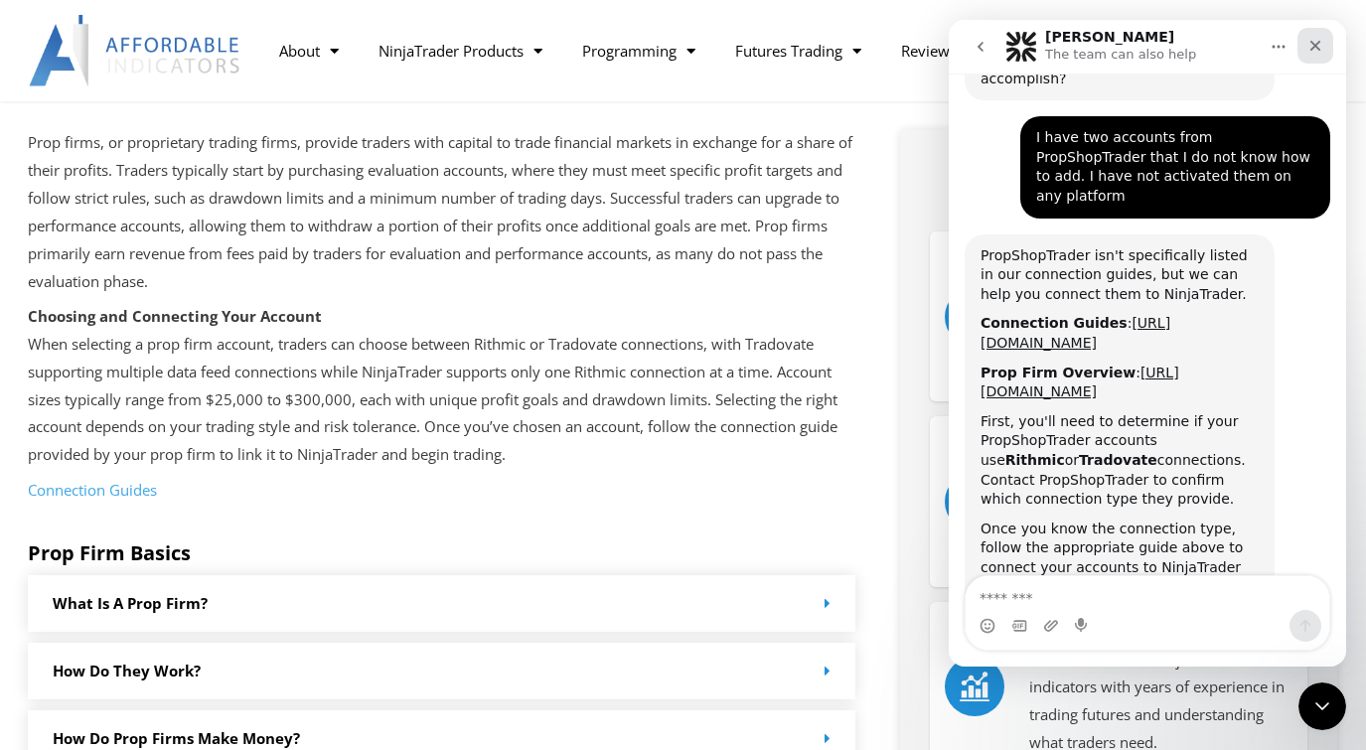
click at [1315, 49] on icon "Close" at bounding box center [1315, 46] width 16 height 16
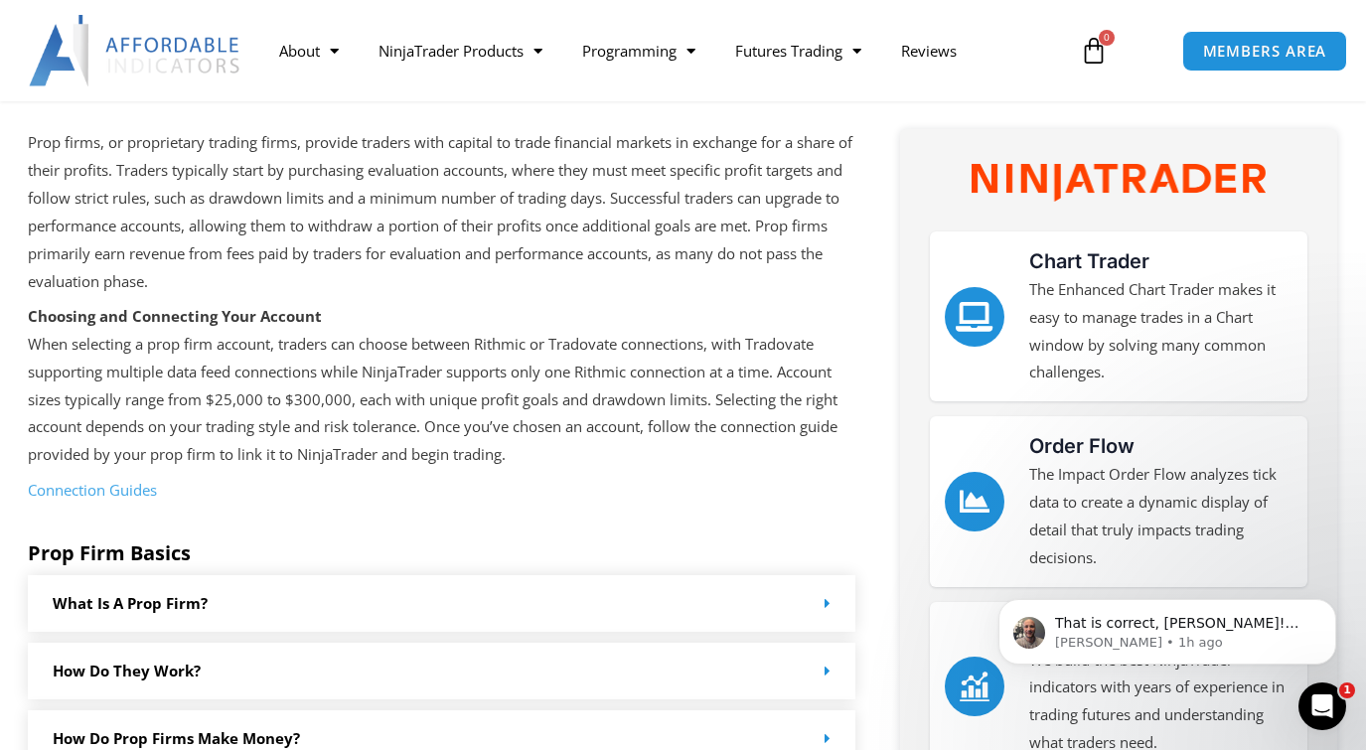
scroll to position [2000, 0]
